Goal: Transaction & Acquisition: Purchase product/service

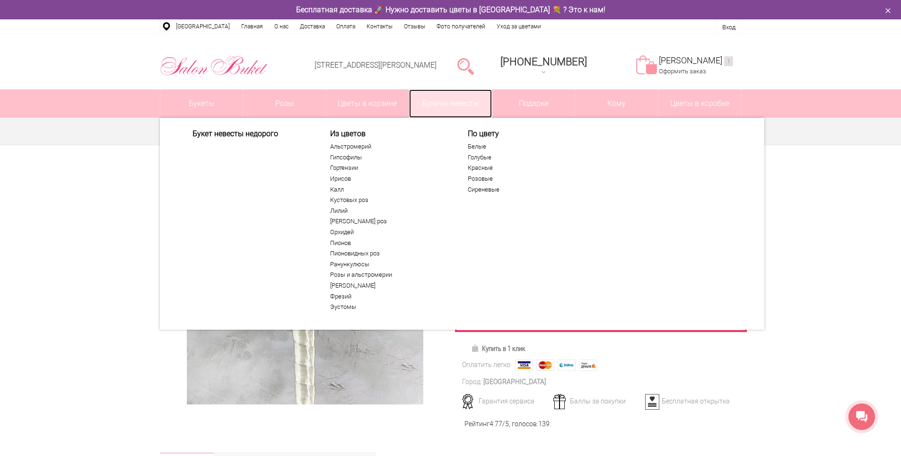
click at [478, 94] on link "Букеты невесты" at bounding box center [450, 103] width 83 height 28
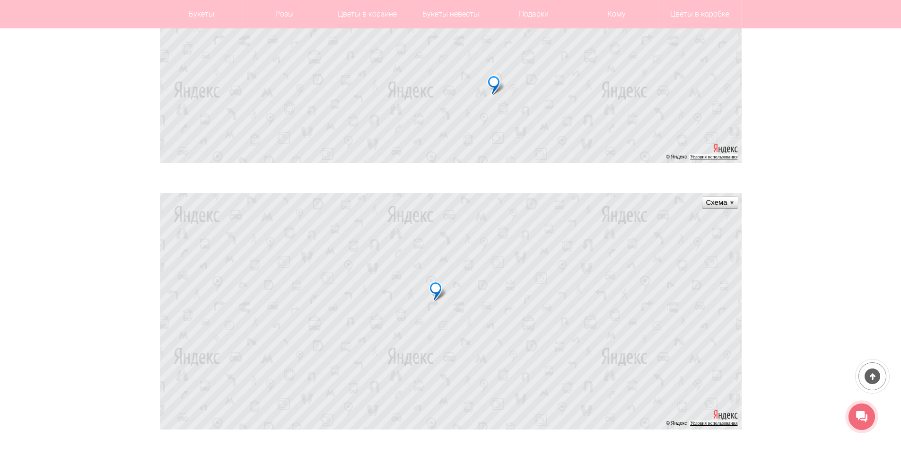
scroll to position [331, 0]
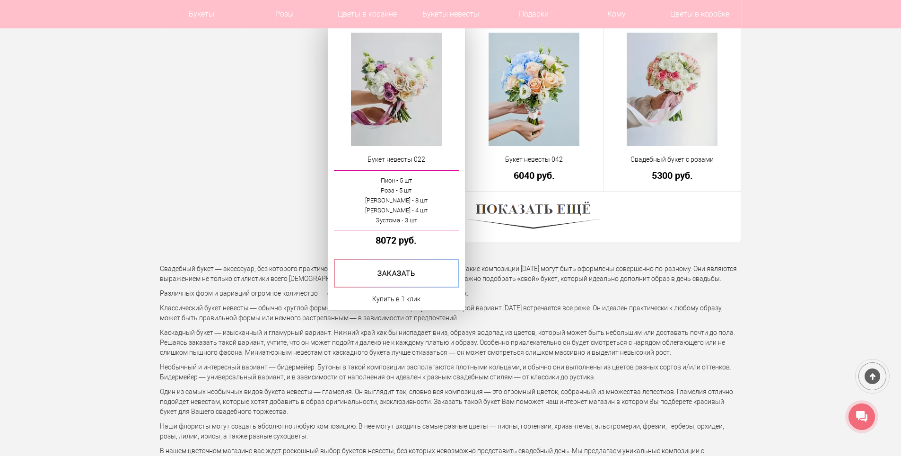
scroll to position [2648, 0]
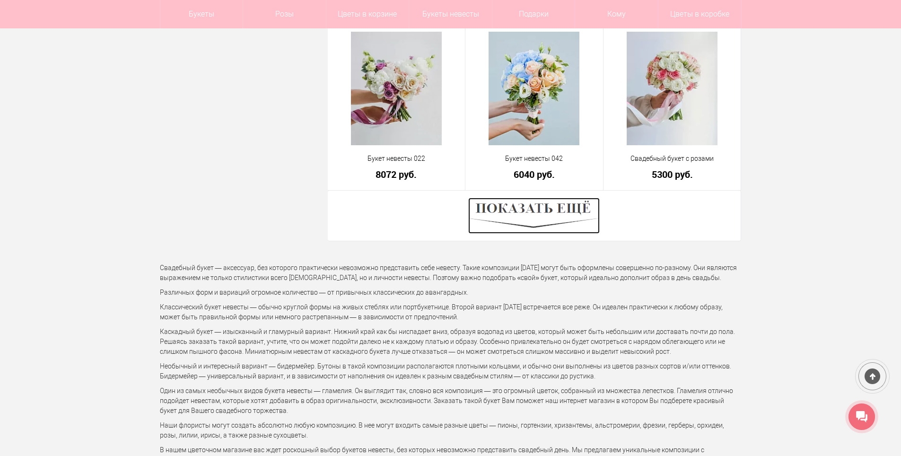
click at [532, 211] on img at bounding box center [533, 216] width 131 height 36
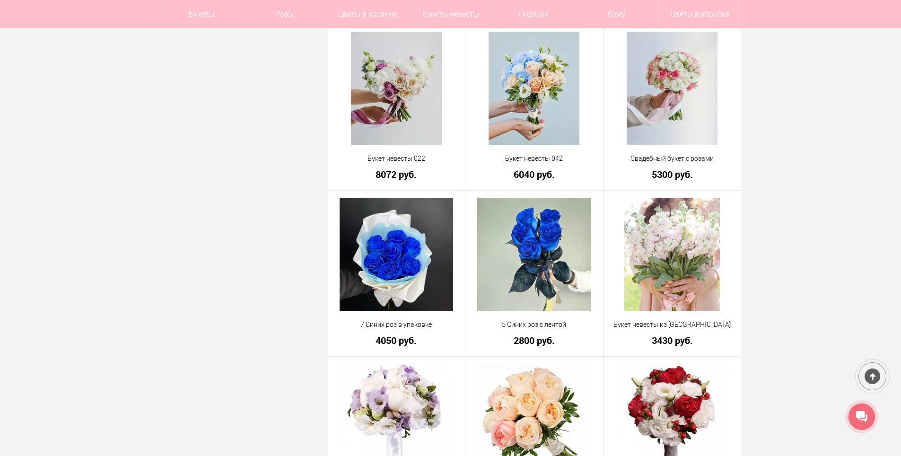
click at [197, 165] on div "Фильтр по параметрам Розничная цена От **** До ****** Хит Нет (141) Акция Нет (…" at bounding box center [244, 208] width 168 height 5384
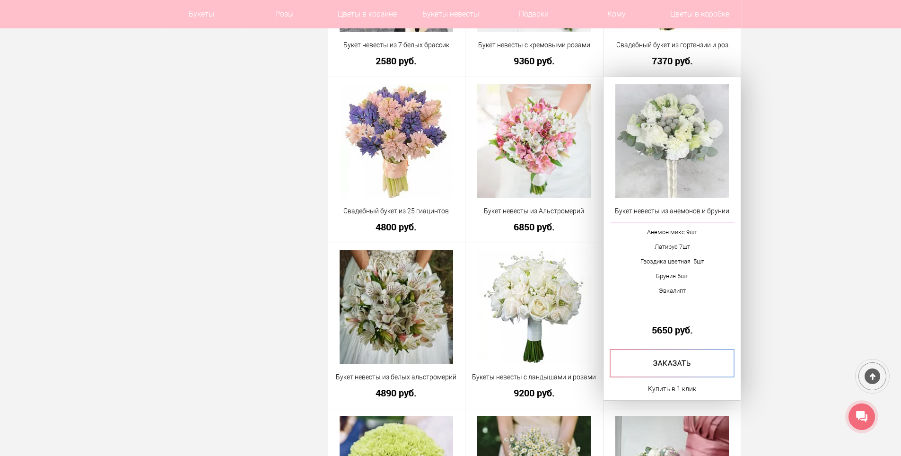
scroll to position [4587, 0]
click at [677, 125] on img at bounding box center [671, 141] width 113 height 113
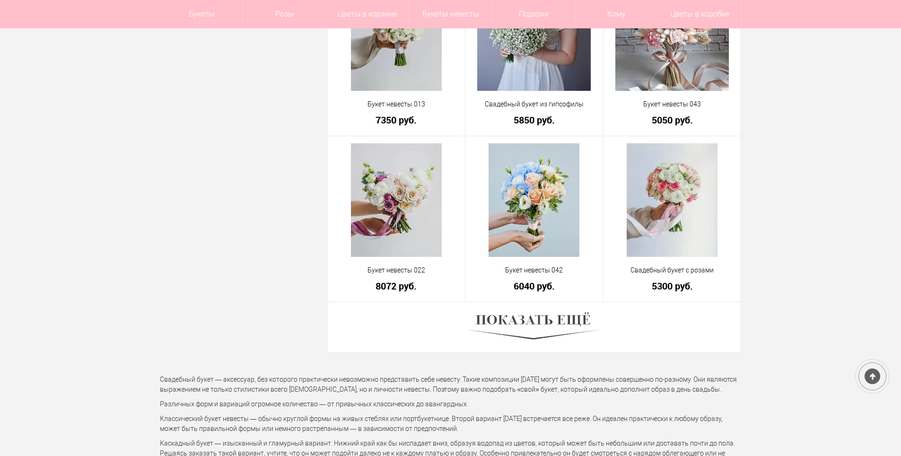
scroll to position [2736, 0]
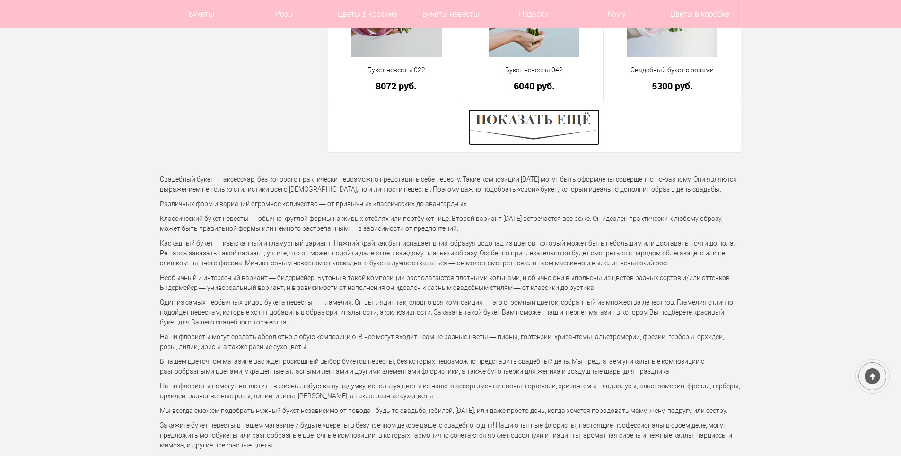
click at [527, 127] on img at bounding box center [533, 127] width 131 height 36
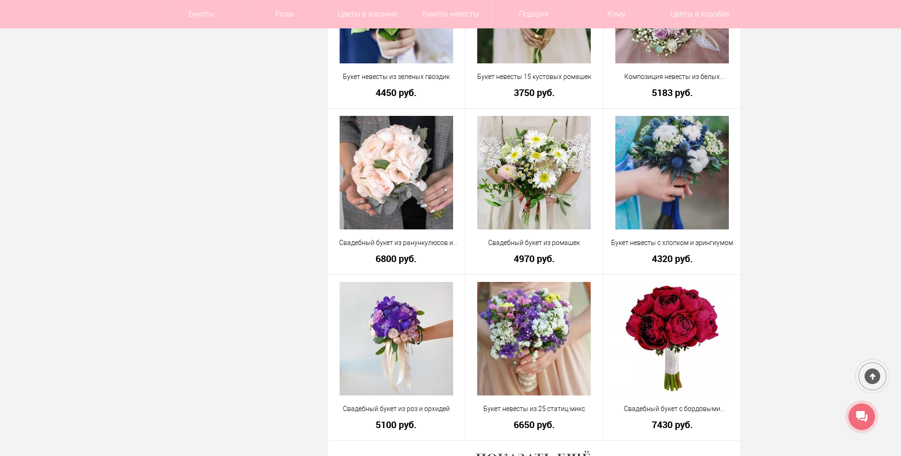
scroll to position [5337, 0]
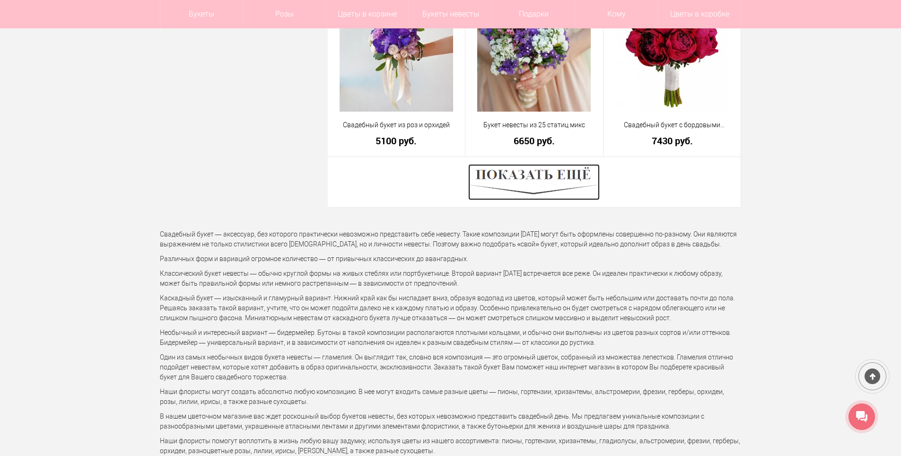
click at [532, 180] on img at bounding box center [533, 182] width 131 height 36
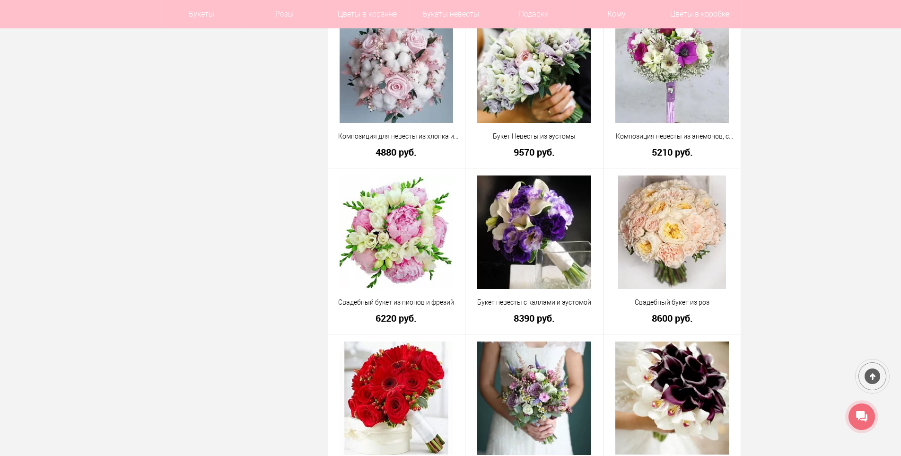
scroll to position [6519, 0]
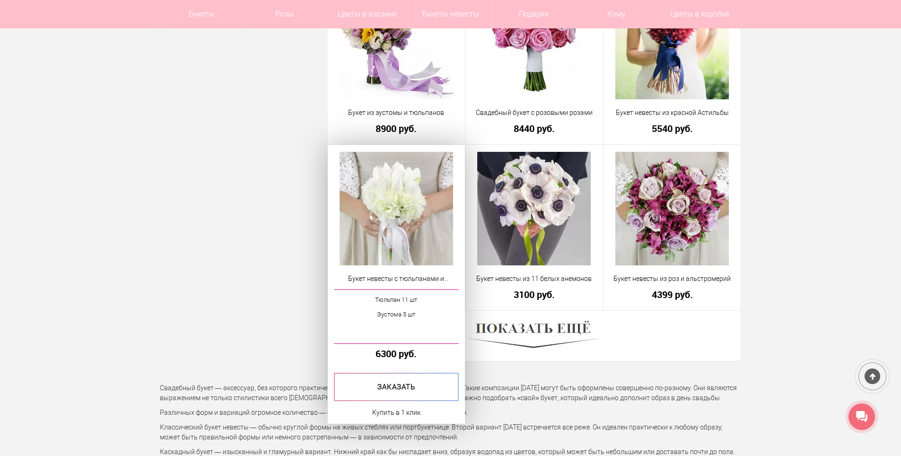
scroll to position [7843, 0]
